Goal: Transaction & Acquisition: Purchase product/service

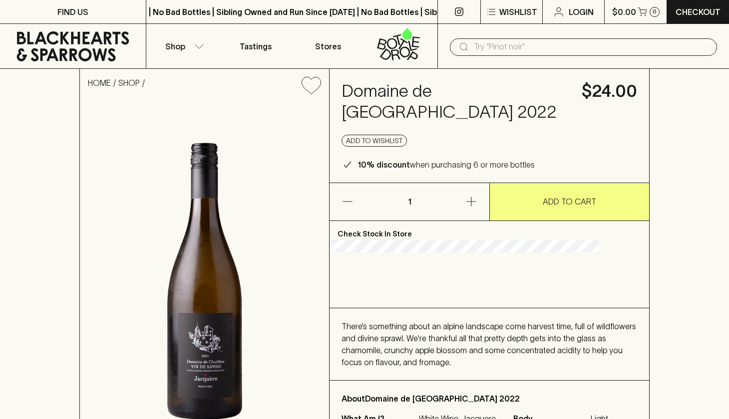
click at [470, 203] on icon "button" at bounding box center [471, 202] width 12 height 12
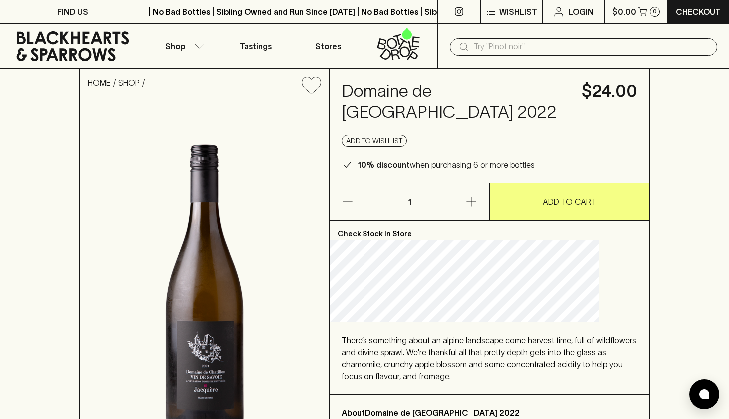
click at [470, 201] on icon "button" at bounding box center [471, 202] width 12 height 12
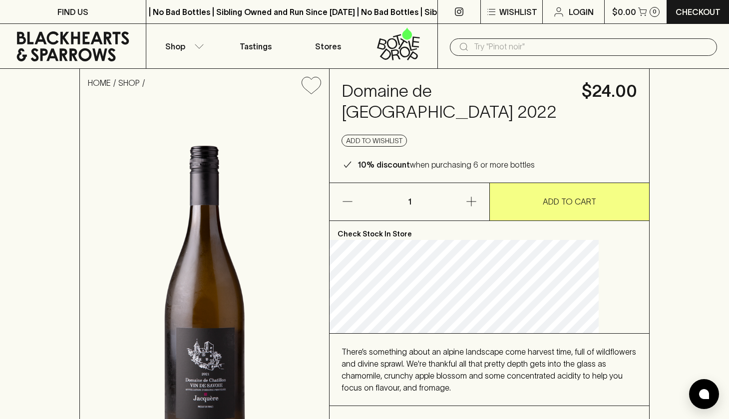
click at [474, 200] on icon "button" at bounding box center [471, 202] width 12 height 12
click at [471, 200] on icon "button" at bounding box center [470, 201] width 9 height 9
click at [421, 202] on p "1" at bounding box center [410, 201] width 24 height 37
click at [472, 203] on icon "button" at bounding box center [471, 202] width 12 height 12
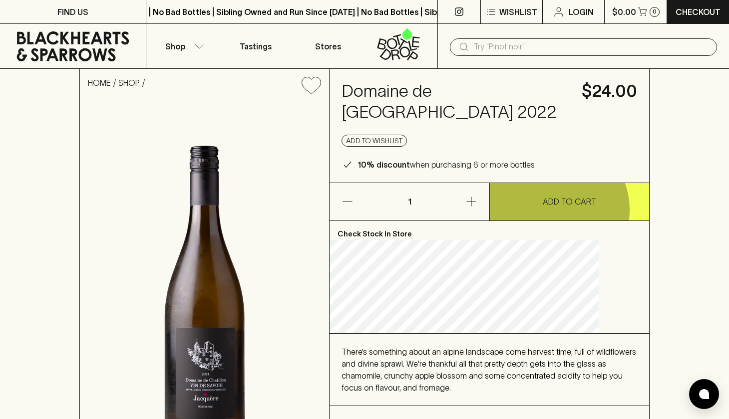
click at [549, 210] on button "ADD TO CART" at bounding box center [569, 201] width 159 height 37
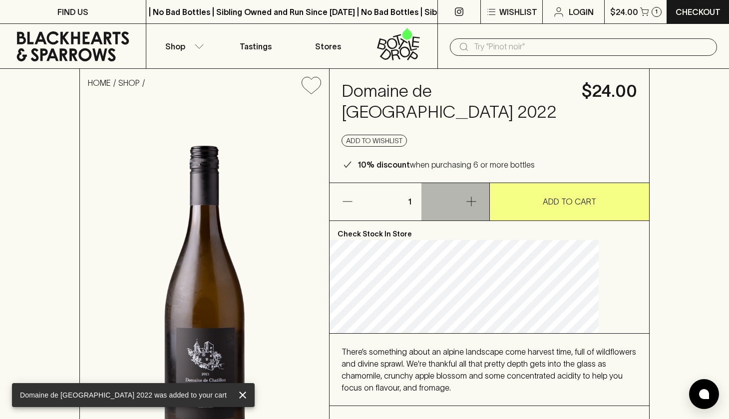
click at [471, 202] on icon "button" at bounding box center [470, 201] width 9 height 9
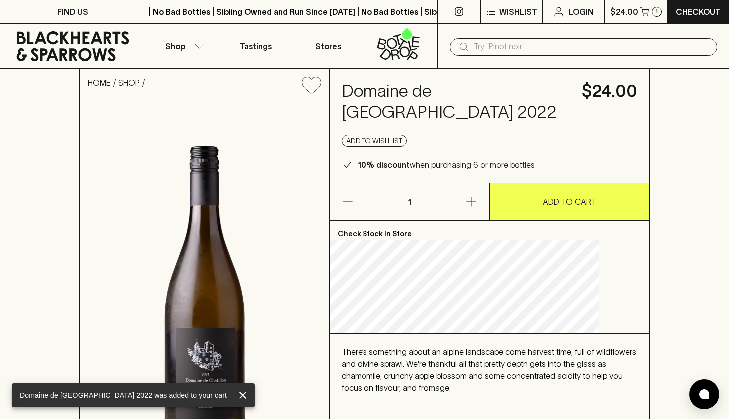
click at [524, 205] on button "ADD TO CART" at bounding box center [569, 201] width 159 height 37
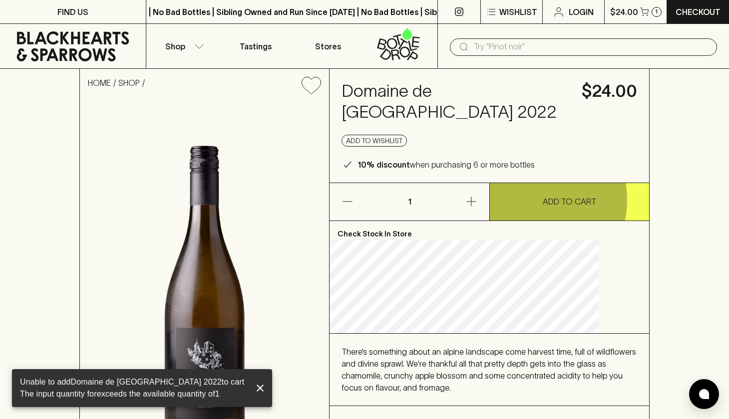
click at [528, 200] on button "ADD TO CART" at bounding box center [569, 201] width 159 height 37
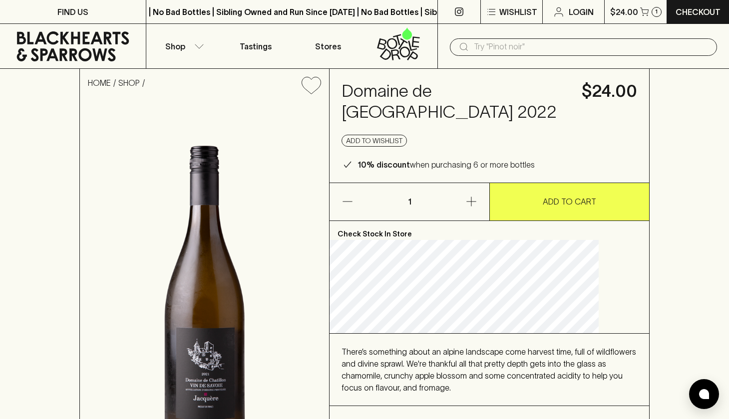
click at [556, 204] on p "ADD TO CART" at bounding box center [569, 202] width 53 height 12
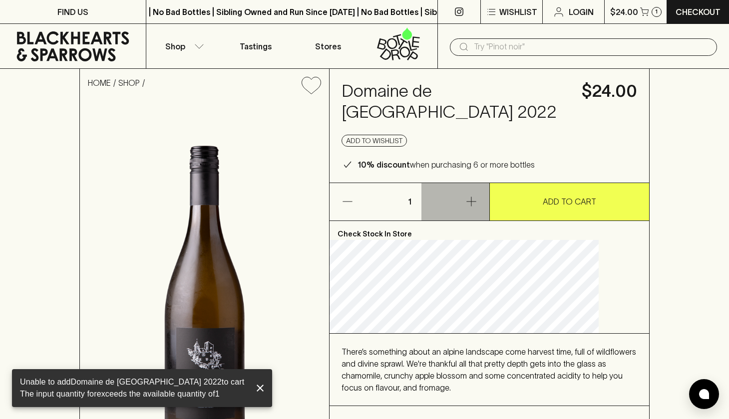
click at [470, 200] on icon "button" at bounding box center [471, 202] width 12 height 12
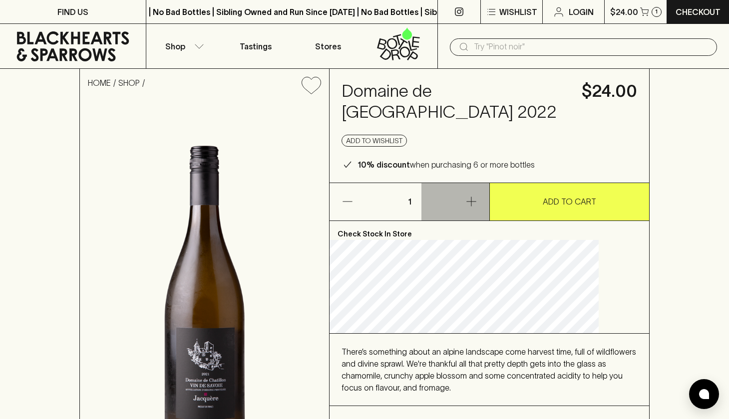
click at [475, 200] on icon "button" at bounding box center [471, 202] width 12 height 12
